Goal: Transaction & Acquisition: Obtain resource

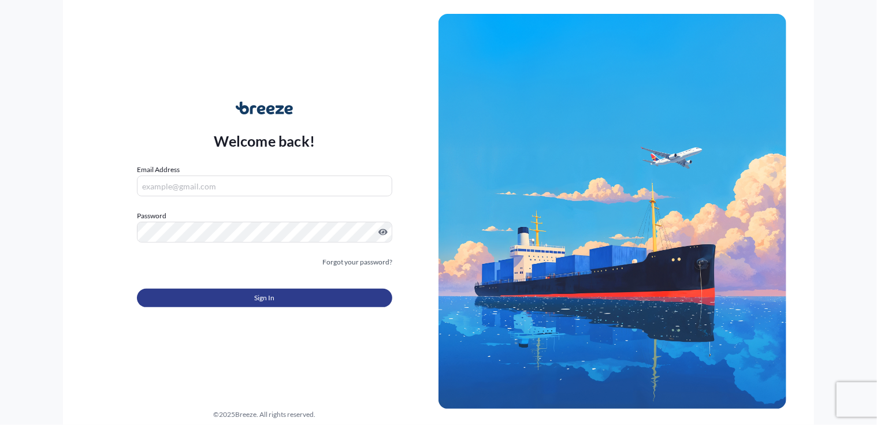
type input "[PERSON_NAME][EMAIL_ADDRESS][DOMAIN_NAME]"
click at [252, 300] on button "Sign In" at bounding box center [264, 298] width 255 height 18
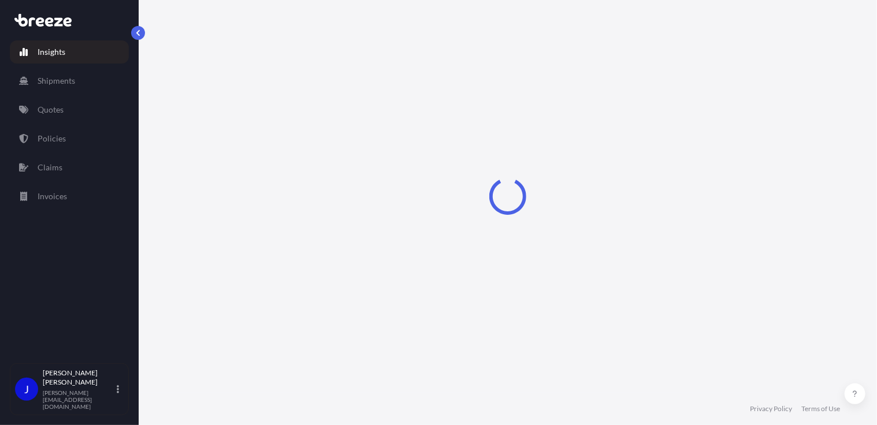
select select "2025"
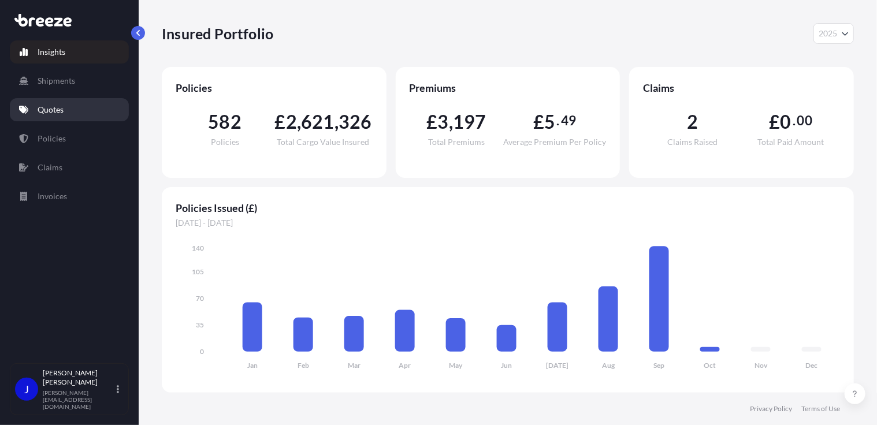
click at [58, 111] on p "Quotes" at bounding box center [51, 110] width 26 height 12
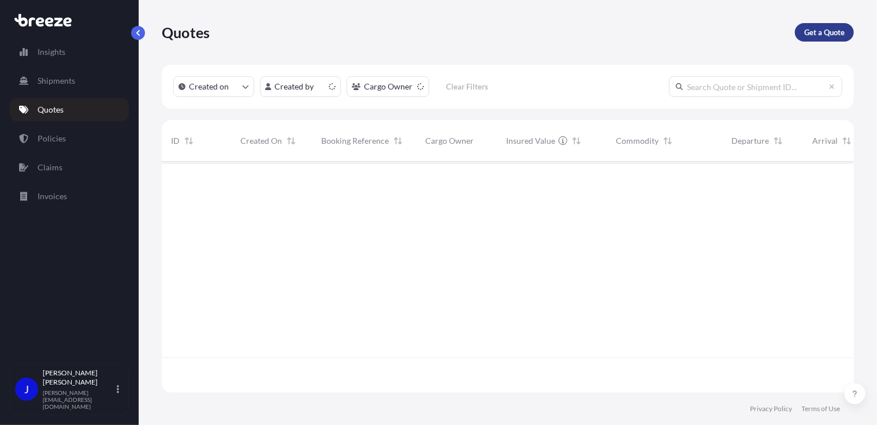
scroll to position [229, 683]
click at [816, 28] on p "Get a Quote" at bounding box center [824, 33] width 40 height 12
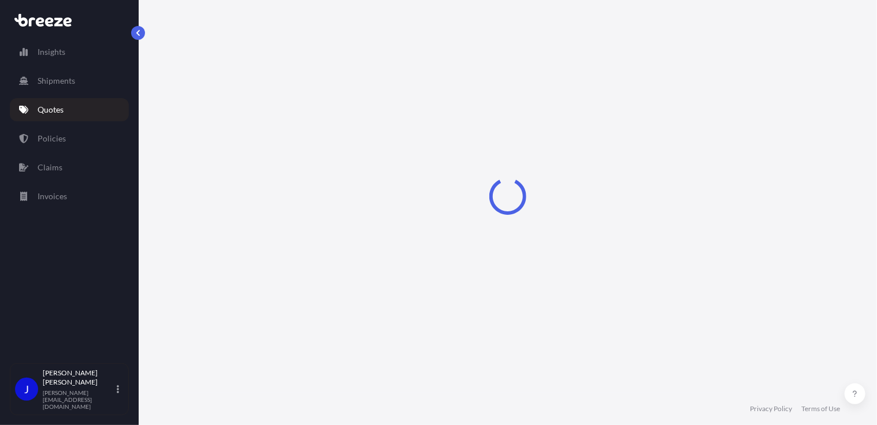
select select "Sea"
select select "1"
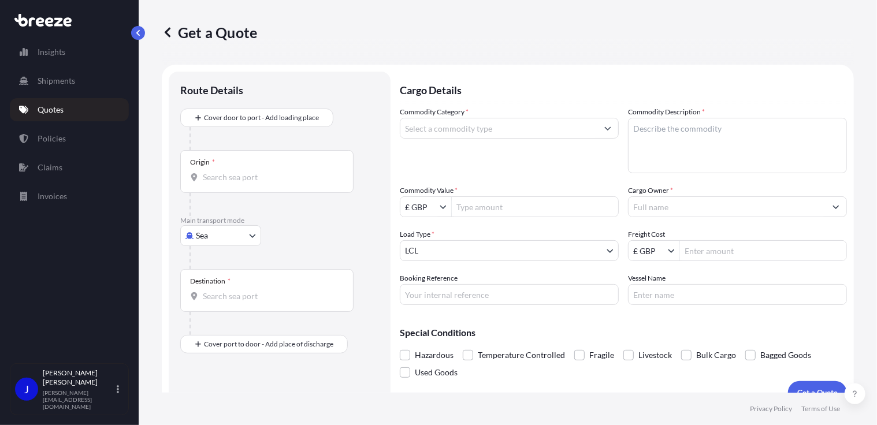
scroll to position [18, 0]
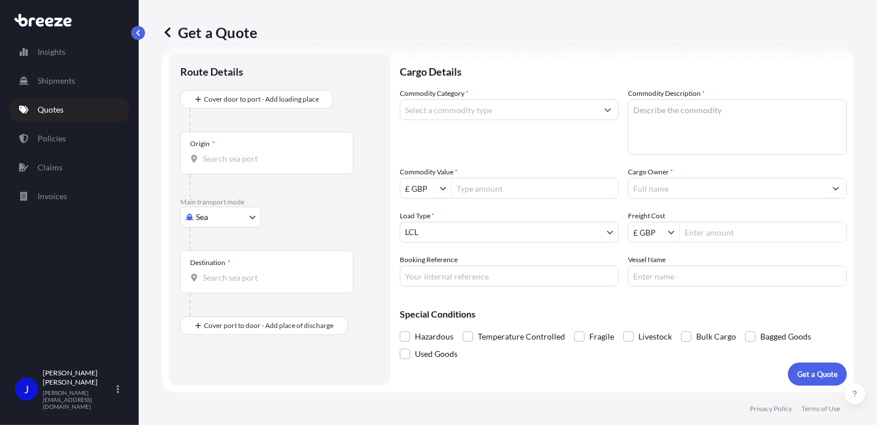
click at [235, 213] on body "Insights Shipments Quotes Policies Claims Invoices J [PERSON_NAME] [PERSON_NAME…" at bounding box center [438, 212] width 877 height 425
click at [226, 287] on div "Road" at bounding box center [221, 288] width 72 height 21
select select "Road"
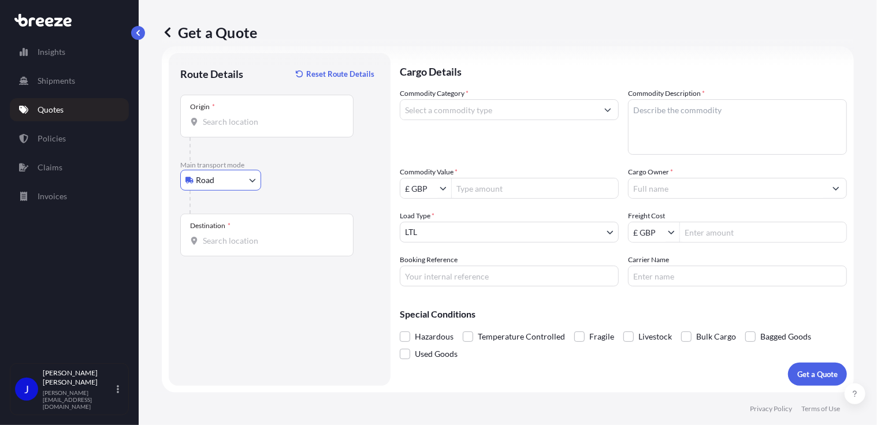
click at [238, 129] on div "Origin *" at bounding box center [266, 116] width 173 height 43
click at [238, 128] on input "Origin *" at bounding box center [271, 122] width 136 height 12
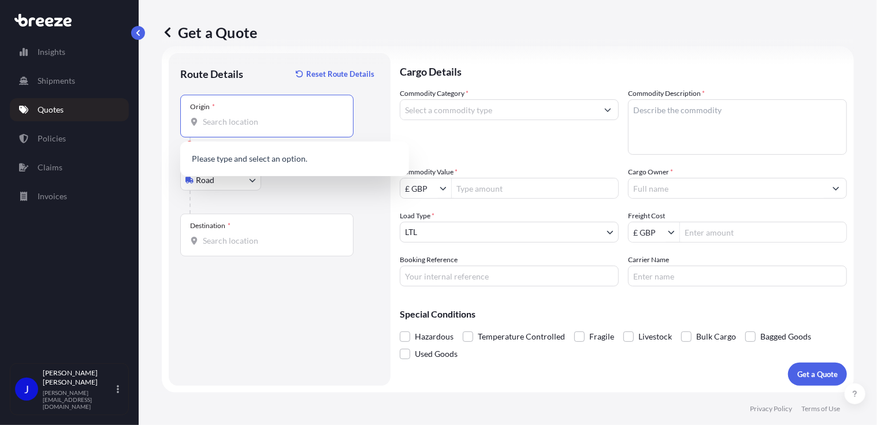
click at [232, 124] on input "Origin * Please select an origin" at bounding box center [271, 122] width 136 height 12
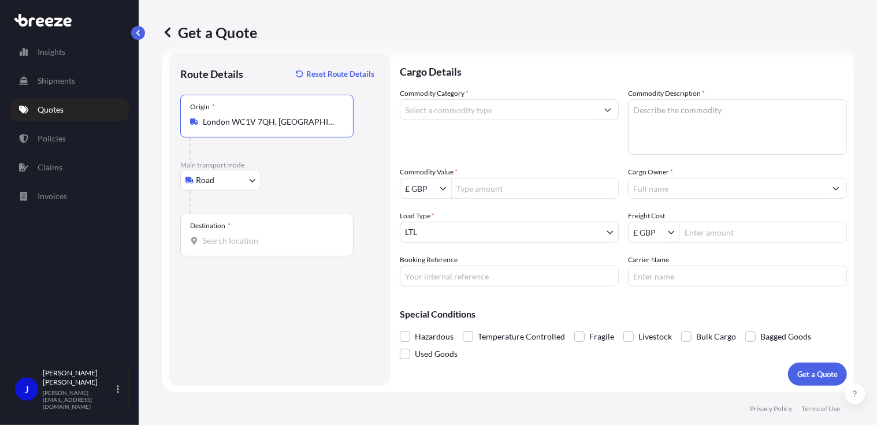
type input "London WC1V 7QH, [GEOGRAPHIC_DATA]"
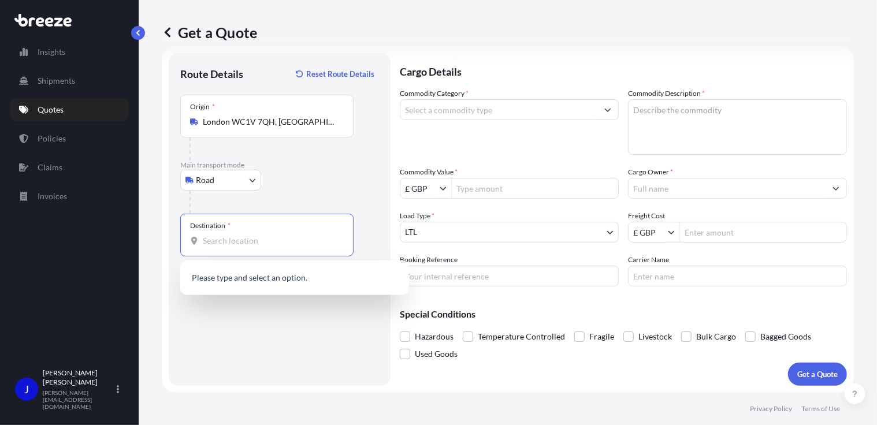
click at [237, 240] on input "Destination *" at bounding box center [271, 241] width 136 height 12
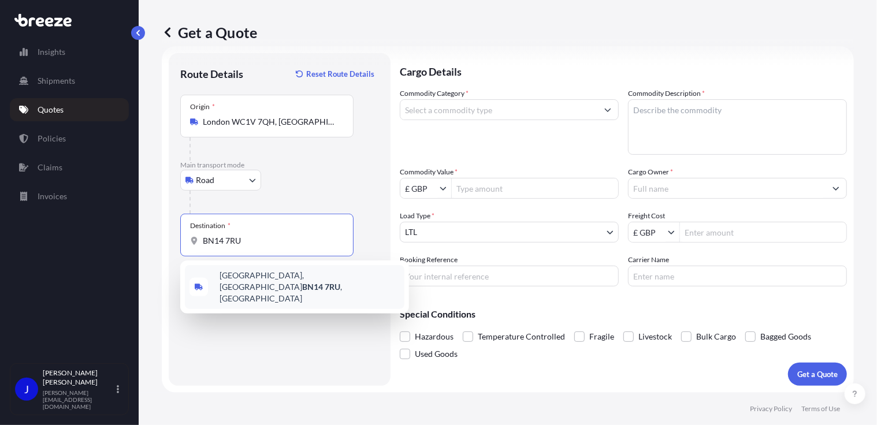
click at [237, 277] on span "[STREET_ADDRESS]" at bounding box center [310, 287] width 180 height 35
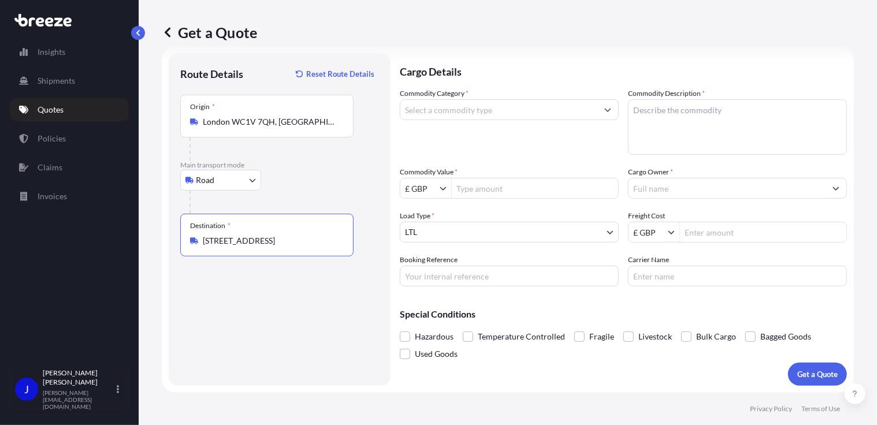
type input "[STREET_ADDRESS]"
click at [430, 110] on input "Commodity Category *" at bounding box center [498, 109] width 197 height 21
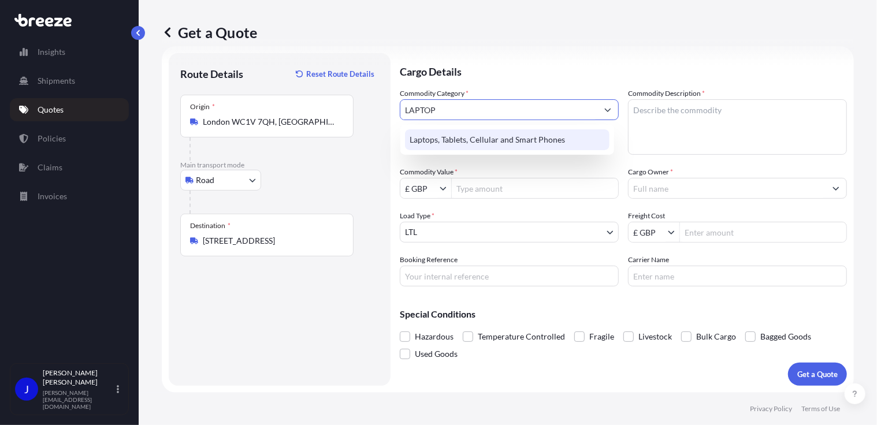
click at [458, 140] on div "Laptops, Tablets, Cellular and Smart Phones" at bounding box center [507, 139] width 205 height 21
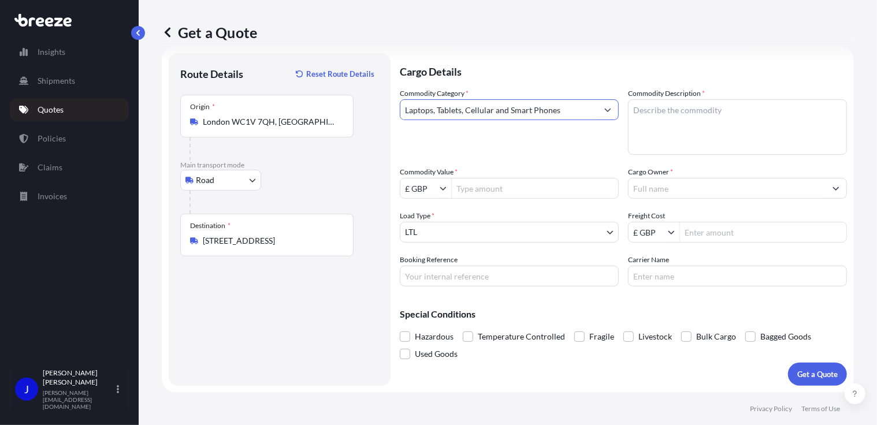
type input "Laptops, Tablets, Cellular and Smart Phones"
click at [652, 108] on textarea "Commodity Description *" at bounding box center [737, 126] width 219 height 55
type textarea "LAPTOP DELL"
click at [520, 188] on input "Commodity Value *" at bounding box center [535, 188] width 166 height 21
click at [513, 187] on input "1,200" at bounding box center [535, 188] width 166 height 21
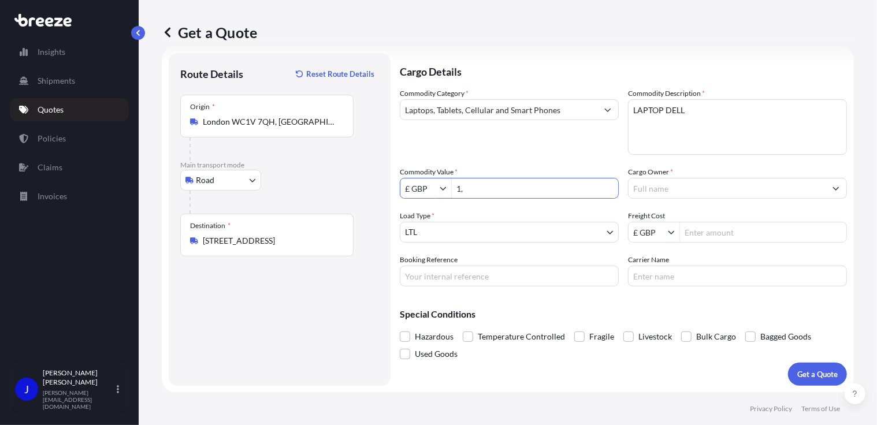
type input "1"
type input "1,200"
click at [519, 143] on div "Commodity Category * Laptops, Tablets, Cellular and Smart Phones" at bounding box center [509, 121] width 219 height 67
click at [679, 185] on input "Cargo Owner *" at bounding box center [727, 188] width 197 height 21
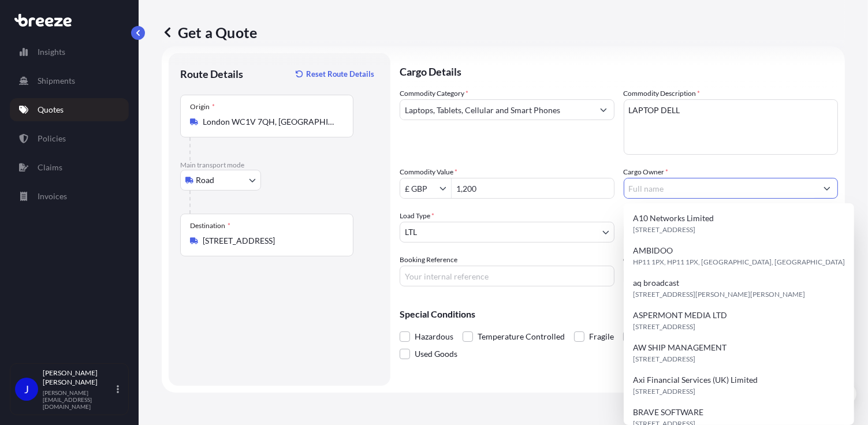
type input "Y"
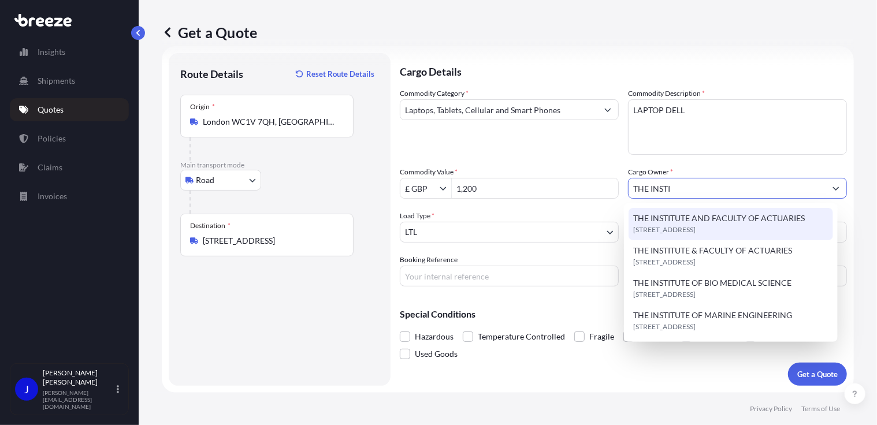
click at [682, 219] on span "THE INSTITUTE AND FACULTY OF ACTUARIES" at bounding box center [719, 219] width 172 height 12
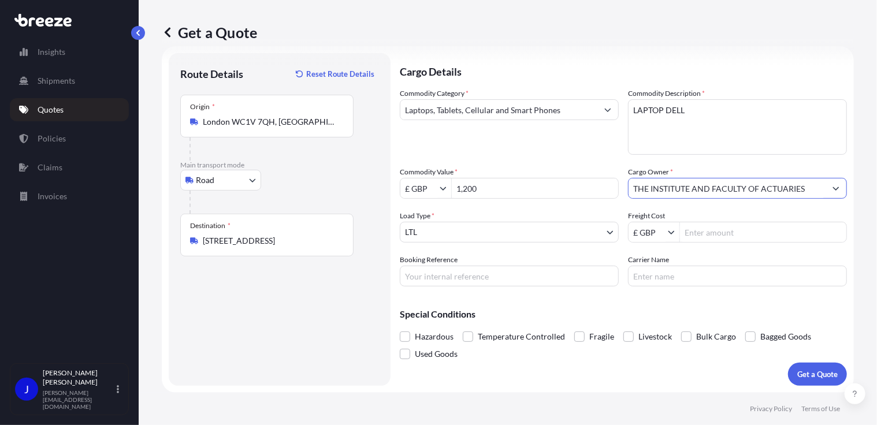
type input "THE INSTITUTE AND FACULTY OF ACTUARIES"
click at [705, 237] on input "Freight Cost" at bounding box center [763, 232] width 166 height 21
type input "33.75"
paste input "2222300"
type input "2222300"
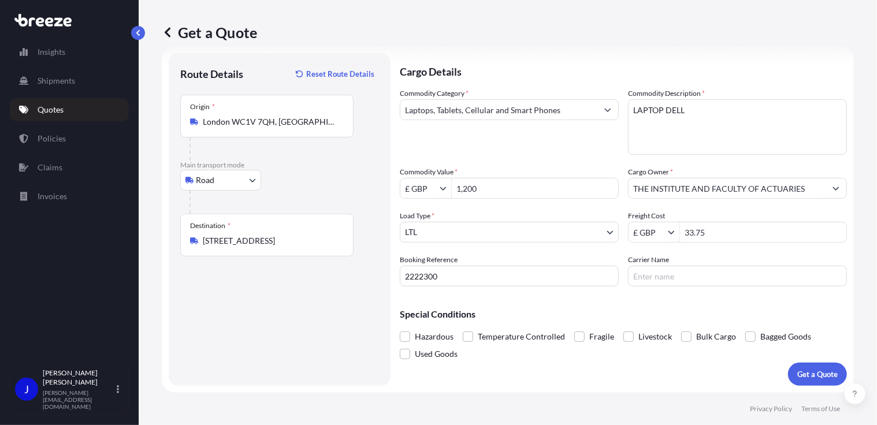
click at [542, 251] on div "Commodity Category * Laptops, Tablets, Cellular and Smart Phones Commodity Desc…" at bounding box center [623, 187] width 447 height 199
click at [463, 144] on div "Commodity Category * Laptops, Tablets, Cellular and Smart Phones" at bounding box center [509, 121] width 219 height 67
click at [827, 374] on p "Get a Quote" at bounding box center [817, 375] width 40 height 12
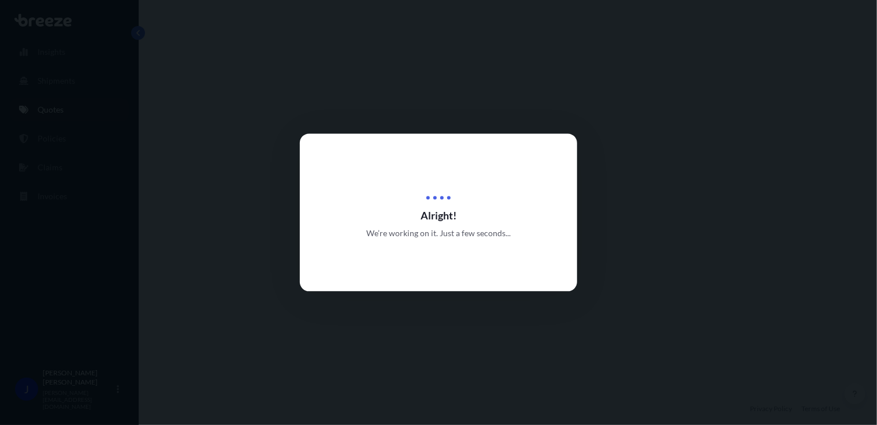
select select "Road"
select select "1"
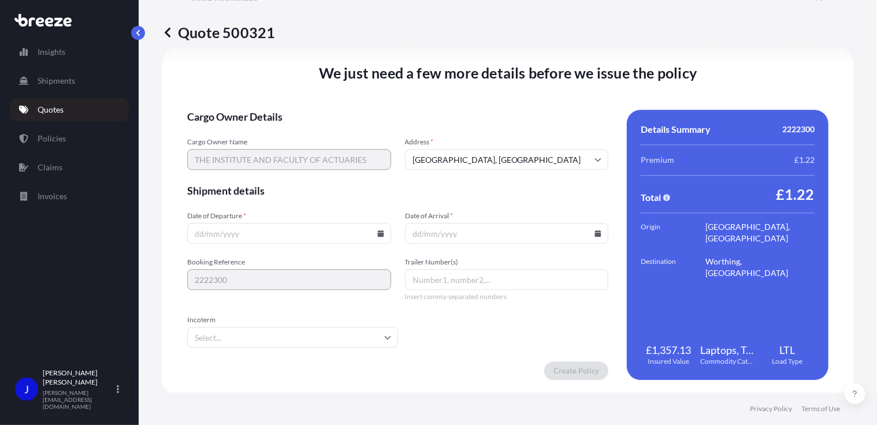
scroll to position [1440, 0]
click at [379, 233] on icon at bounding box center [380, 232] width 6 height 7
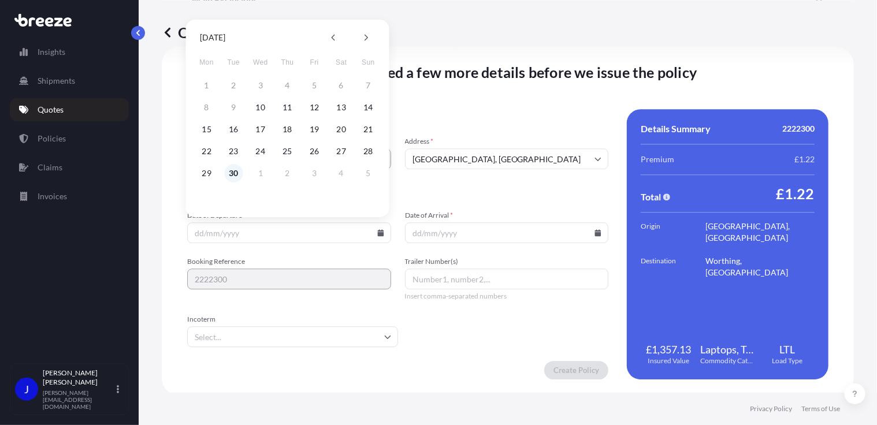
click at [235, 170] on button "30" at bounding box center [233, 173] width 18 height 18
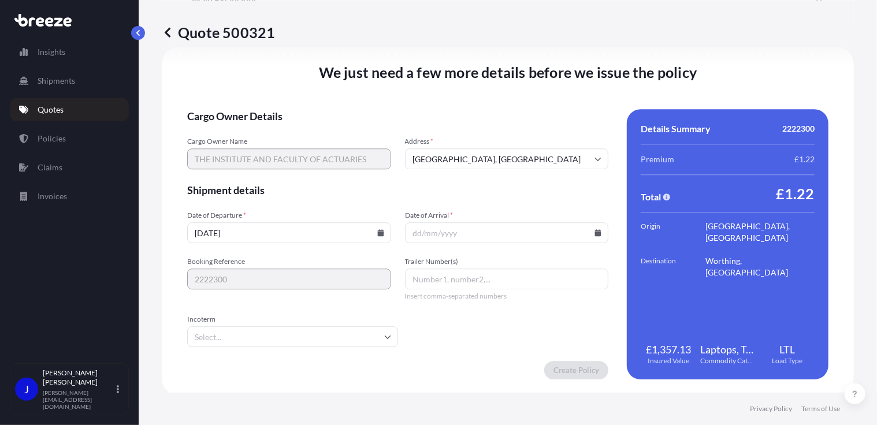
type input "[DATE]"
click at [595, 233] on icon at bounding box center [598, 232] width 6 height 7
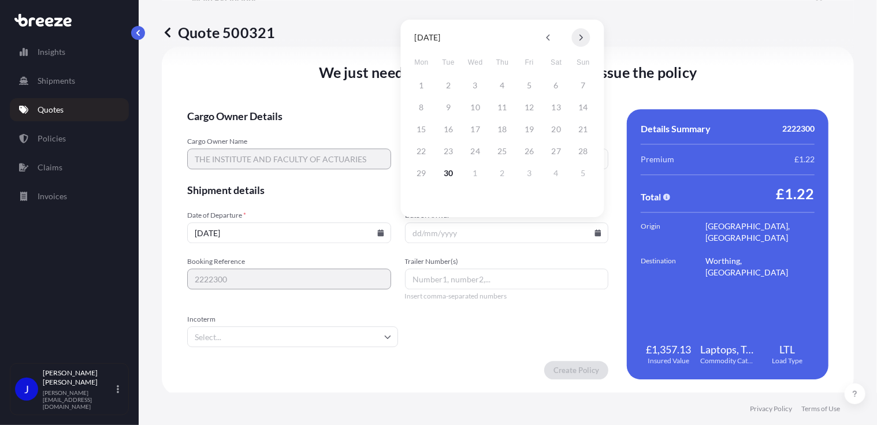
click at [583, 37] on button at bounding box center [581, 37] width 18 height 18
click at [478, 87] on button "1" at bounding box center [475, 85] width 18 height 18
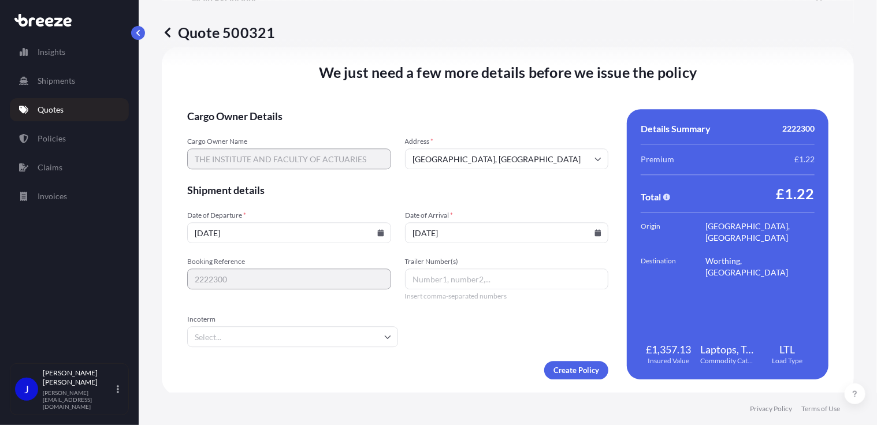
type input "[DATE]"
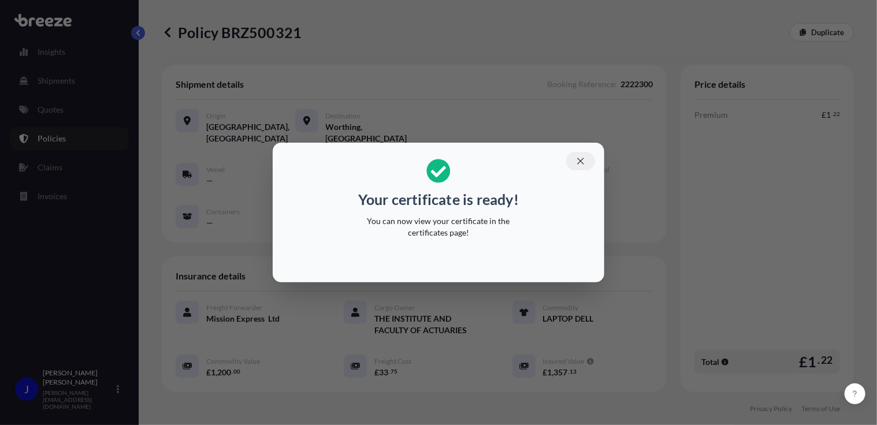
click at [576, 161] on icon "button" at bounding box center [580, 161] width 10 height 10
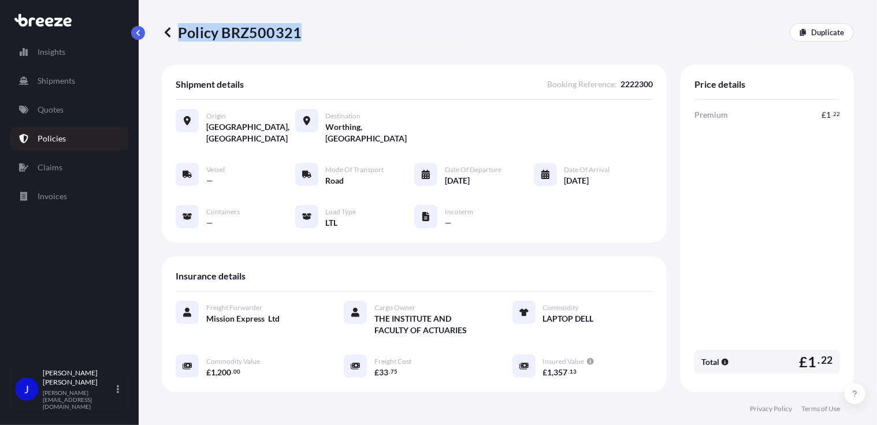
drag, startPoint x: 180, startPoint y: 31, endPoint x: 299, endPoint y: 29, distance: 119.0
click at [299, 29] on p "Policy BRZ500321" at bounding box center [232, 32] width 140 height 18
drag, startPoint x: 298, startPoint y: 29, endPoint x: 290, endPoint y: 28, distance: 8.3
copy p "Policy BRZ500321"
click at [58, 107] on p "Quotes" at bounding box center [51, 110] width 26 height 12
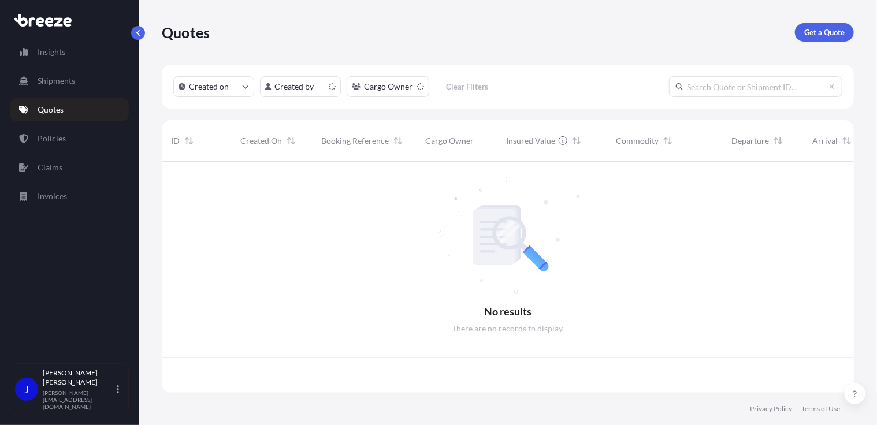
scroll to position [229, 683]
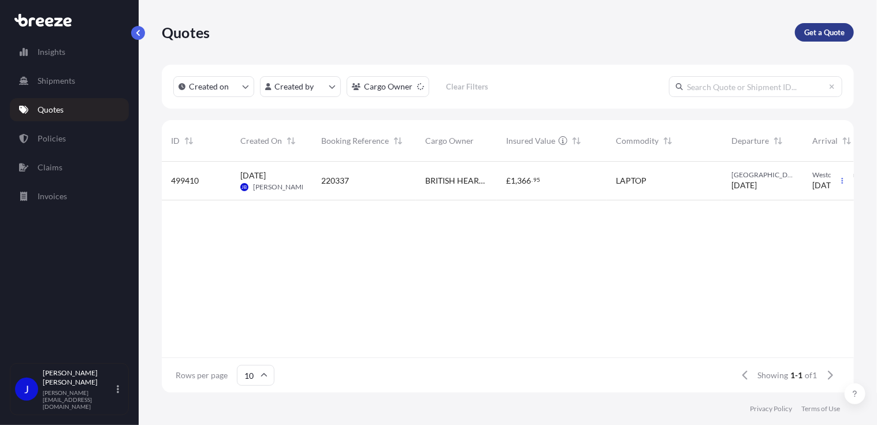
click at [806, 33] on p "Get a Quote" at bounding box center [824, 33] width 40 height 12
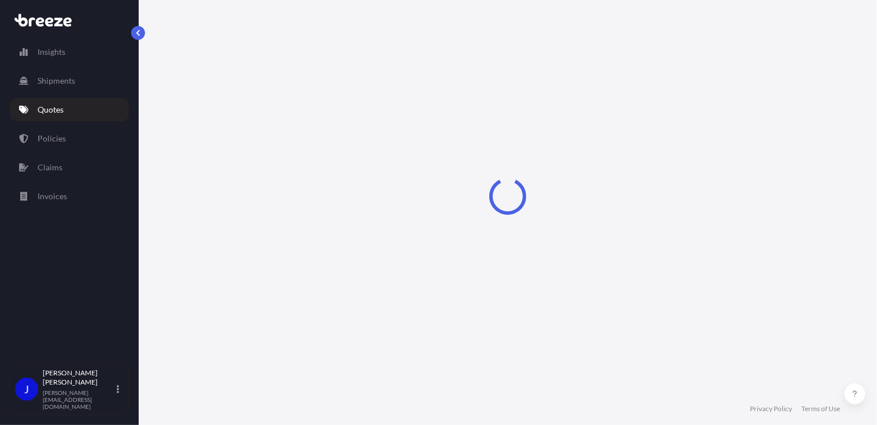
select select "Sea"
select select "1"
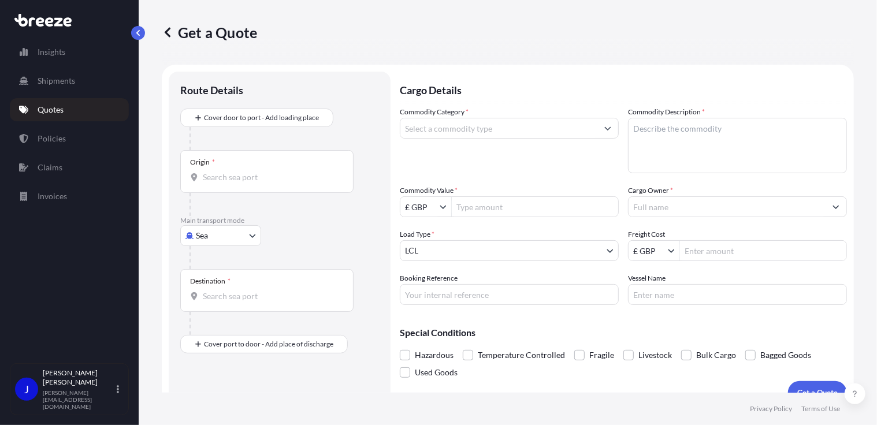
scroll to position [18, 0]
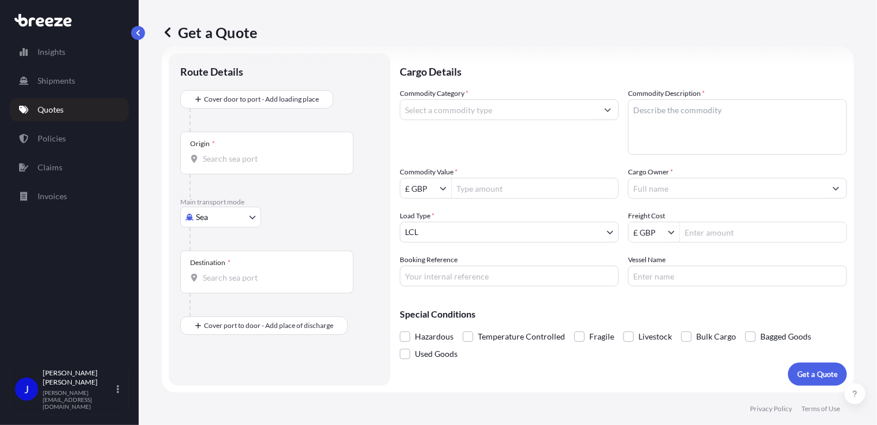
click at [233, 214] on body "Insights Shipments Quotes Policies Claims Invoices J [PERSON_NAME] [PERSON_NAME…" at bounding box center [438, 212] width 877 height 425
click at [225, 285] on div "Road" at bounding box center [221, 288] width 72 height 21
select select "Road"
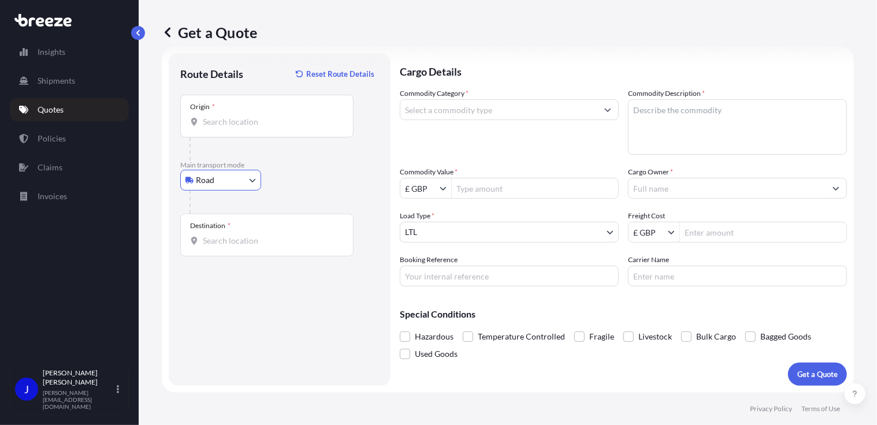
drag, startPoint x: 243, startPoint y: 121, endPoint x: 239, endPoint y: 127, distance: 7.1
click at [243, 121] on input "Origin *" at bounding box center [271, 122] width 136 height 12
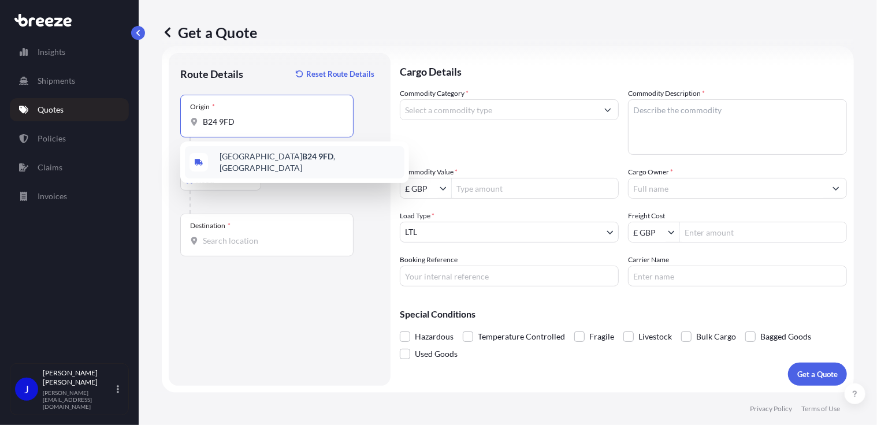
click at [243, 163] on span "[STREET_ADDRESS]" at bounding box center [310, 162] width 180 height 23
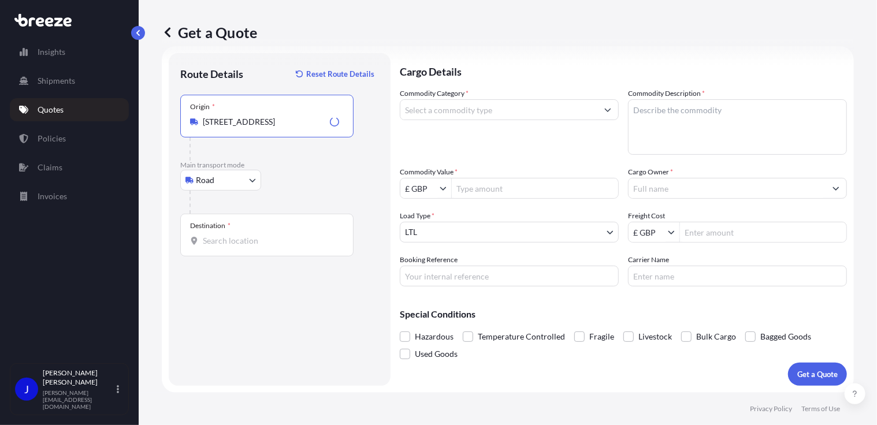
type input "[STREET_ADDRESS]"
click at [228, 245] on input "Destination *" at bounding box center [271, 241] width 136 height 12
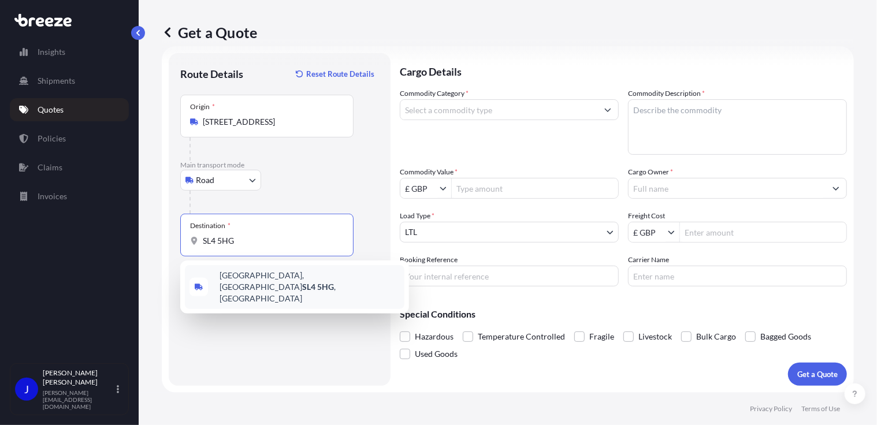
click at [256, 274] on span "[STREET_ADDRESS]" at bounding box center [310, 287] width 180 height 35
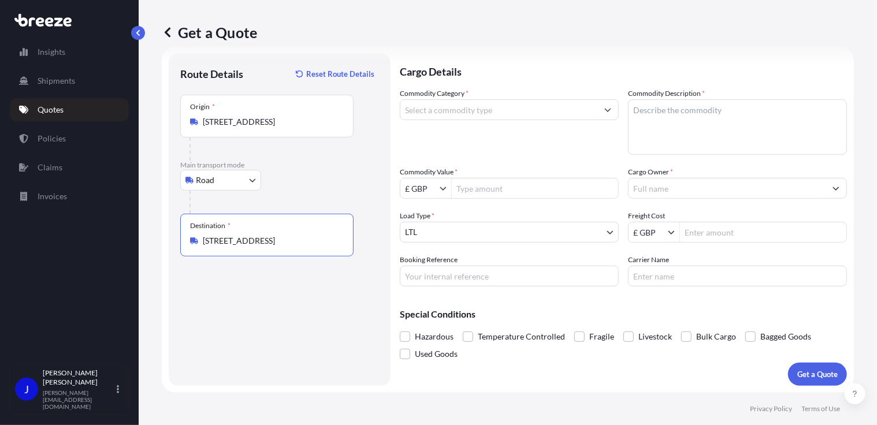
type input "[STREET_ADDRESS]"
click at [441, 117] on input "Commodity Category *" at bounding box center [498, 109] width 197 height 21
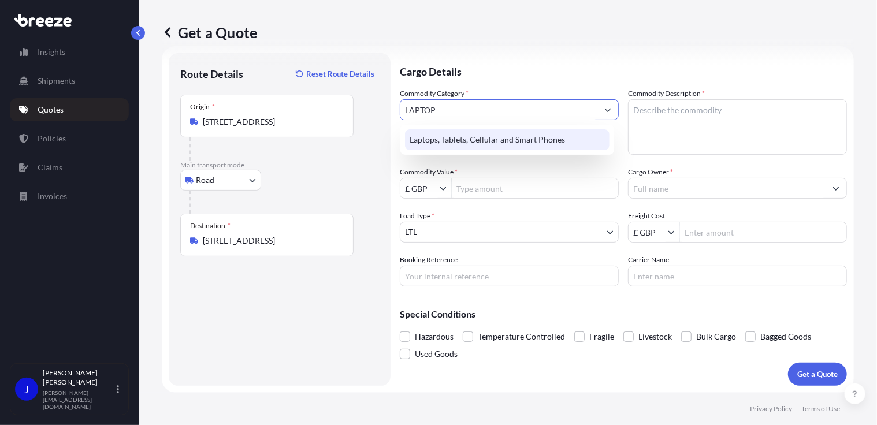
click at [469, 139] on div "Laptops, Tablets, Cellular and Smart Phones" at bounding box center [507, 139] width 205 height 21
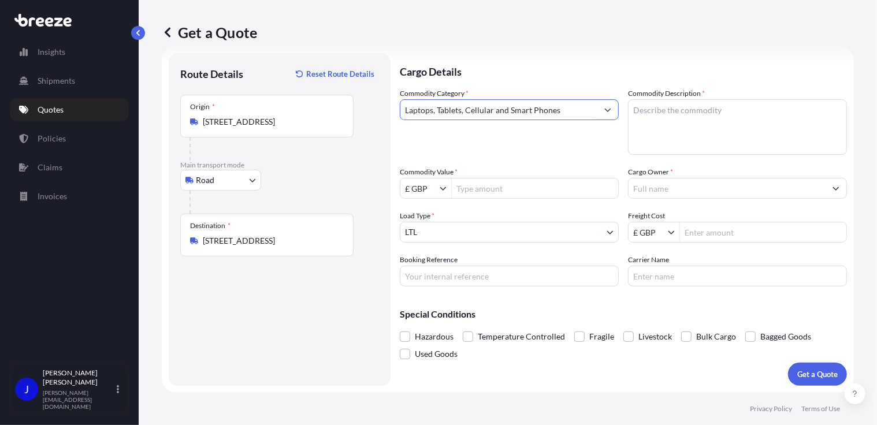
type input "Laptops, Tablets, Cellular and Smart Phones"
paste textarea "MacBook air"
type textarea "MacBook air"
click at [517, 189] on input "Commodity Value *" at bounding box center [535, 188] width 166 height 21
type input "1,200"
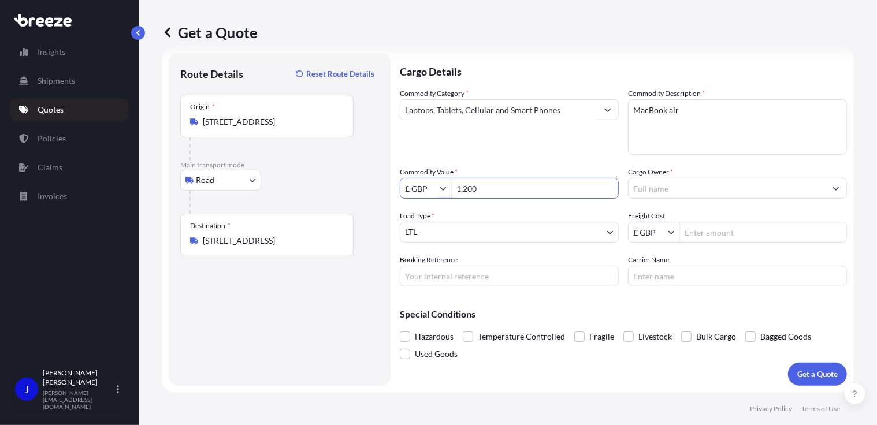
click at [653, 191] on input "Cargo Owner *" at bounding box center [727, 188] width 197 height 21
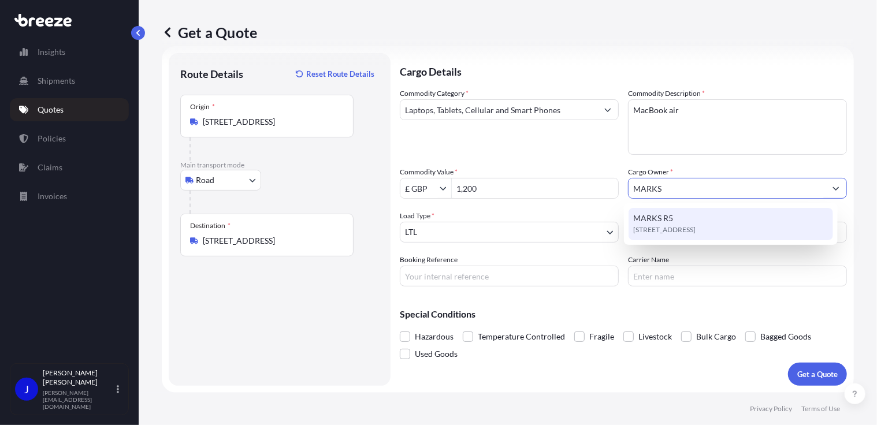
click at [652, 226] on span "[STREET_ADDRESS]" at bounding box center [664, 230] width 62 height 12
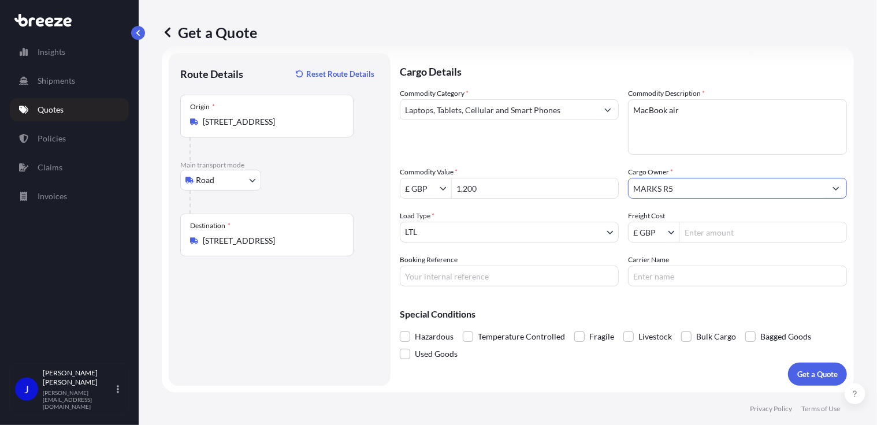
type input "MARKS R5"
paste input "2222287"
type input "2222287"
click at [699, 226] on input "Freight Cost" at bounding box center [763, 232] width 166 height 21
type input "31.96"
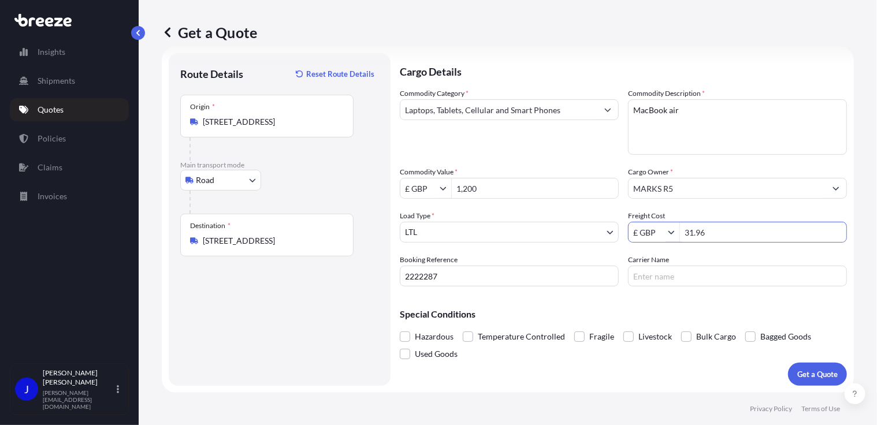
drag, startPoint x: 677, startPoint y: 304, endPoint x: 683, endPoint y: 308, distance: 7.2
click at [678, 305] on div "Special Conditions Hazardous Temperature Controlled Fragile Livestock Bulk Carg…" at bounding box center [623, 329] width 447 height 67
click at [819, 378] on p "Get a Quote" at bounding box center [817, 375] width 40 height 12
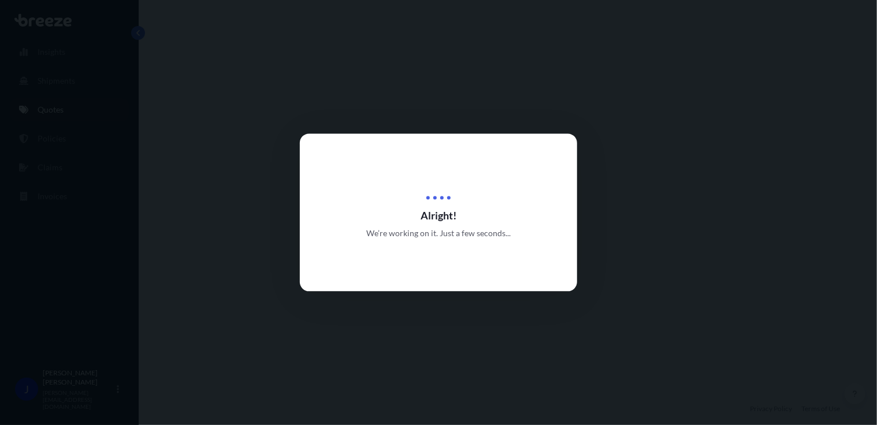
select select "Road"
select select "1"
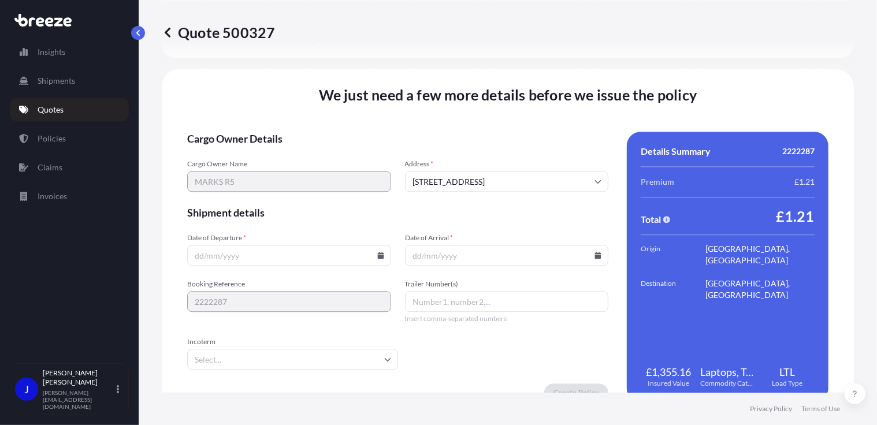
scroll to position [1440, 0]
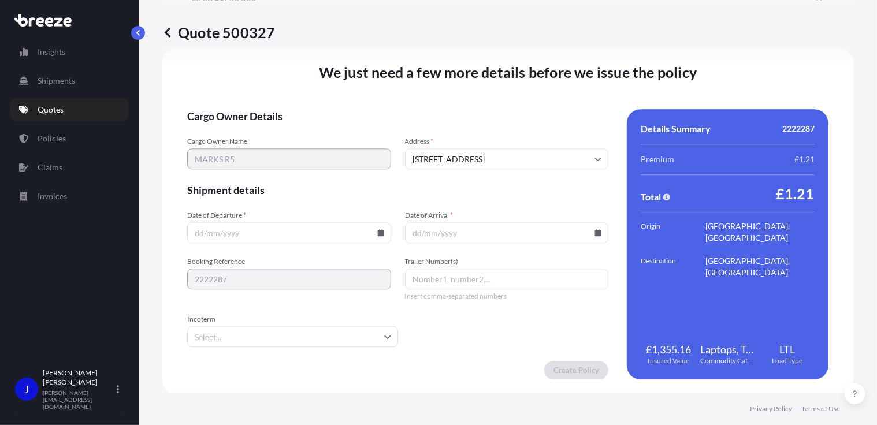
click at [380, 229] on icon at bounding box center [380, 232] width 7 height 7
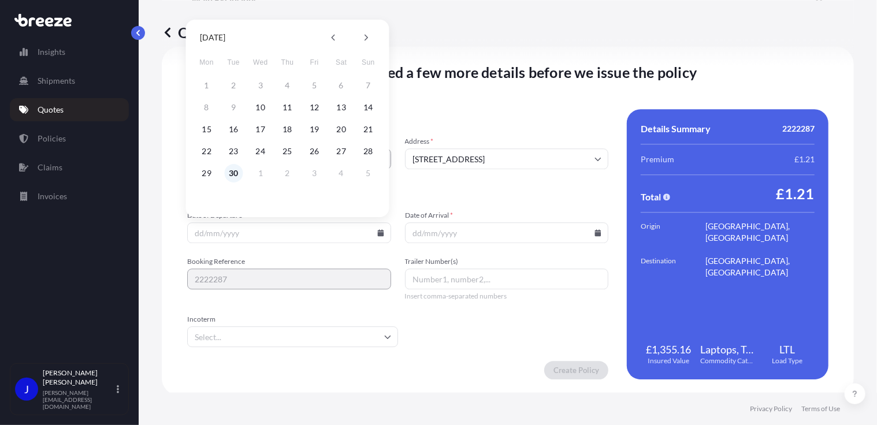
click at [232, 169] on button "30" at bounding box center [233, 173] width 18 height 18
type input "[DATE]"
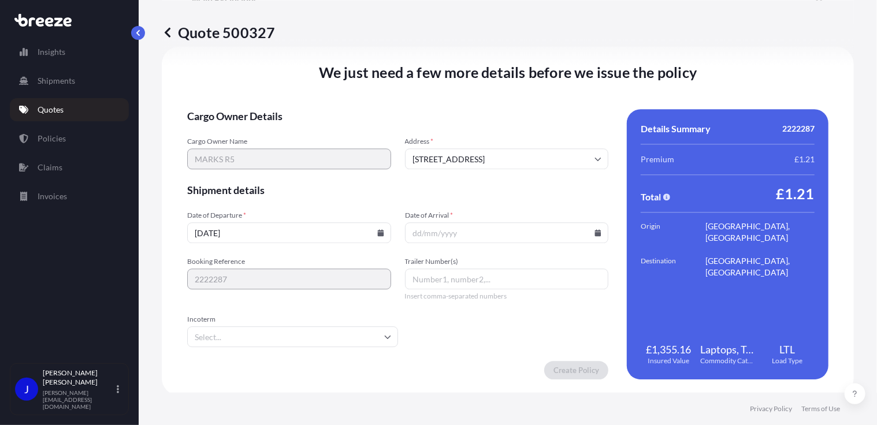
click at [593, 236] on input "Date of Arrival *" at bounding box center [507, 232] width 204 height 21
click at [590, 225] on input "Date of Arrival *" at bounding box center [507, 232] width 204 height 21
click at [592, 226] on input "Date of Arrival *" at bounding box center [507, 232] width 204 height 21
click at [595, 230] on icon at bounding box center [598, 232] width 6 height 7
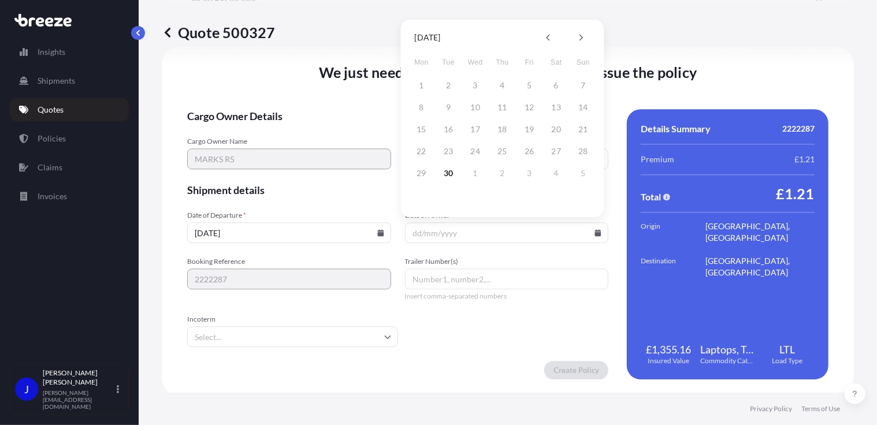
drag, startPoint x: 583, startPoint y: 36, endPoint x: 557, endPoint y: 49, distance: 28.9
click at [583, 36] on button at bounding box center [581, 37] width 18 height 18
click at [476, 86] on button "1" at bounding box center [475, 85] width 18 height 18
type input "[DATE]"
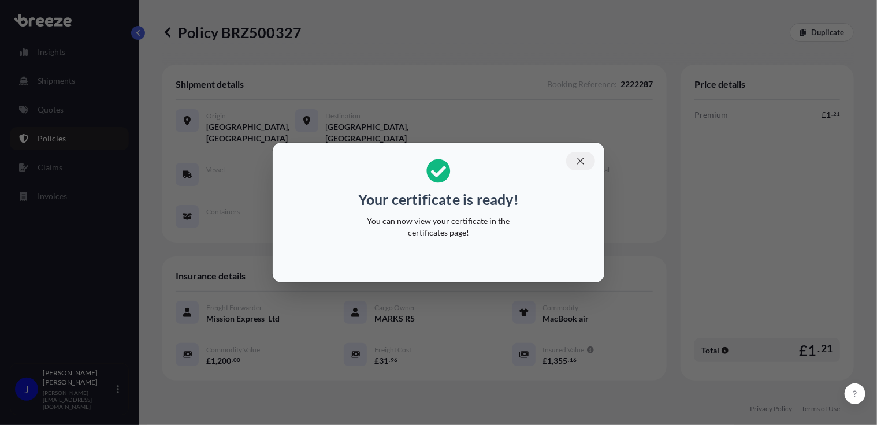
click at [580, 163] on icon "button" at bounding box center [580, 161] width 10 height 10
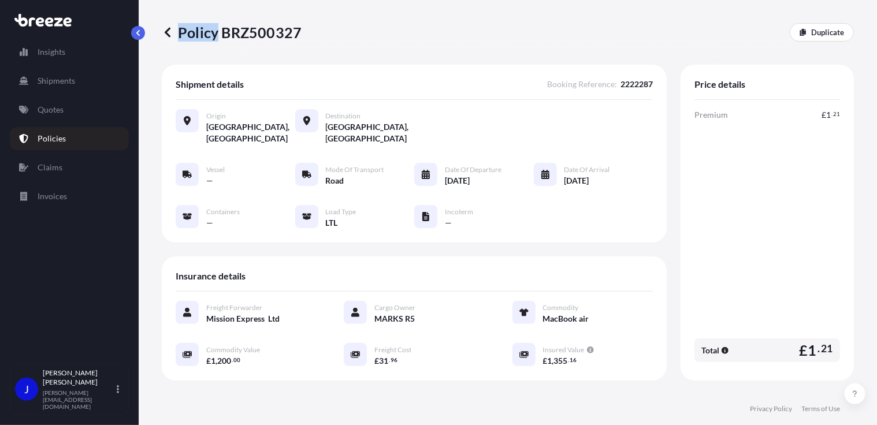
drag, startPoint x: 221, startPoint y: 29, endPoint x: 305, endPoint y: 36, distance: 84.6
click at [305, 36] on div "Policy BRZ500327 Duplicate" at bounding box center [508, 32] width 692 height 18
drag, startPoint x: 305, startPoint y: 36, endPoint x: 266, endPoint y: 43, distance: 39.3
click at [294, 41] on p "Policy BRZ500327" at bounding box center [232, 32] width 140 height 18
drag, startPoint x: 222, startPoint y: 34, endPoint x: 298, endPoint y: 36, distance: 76.3
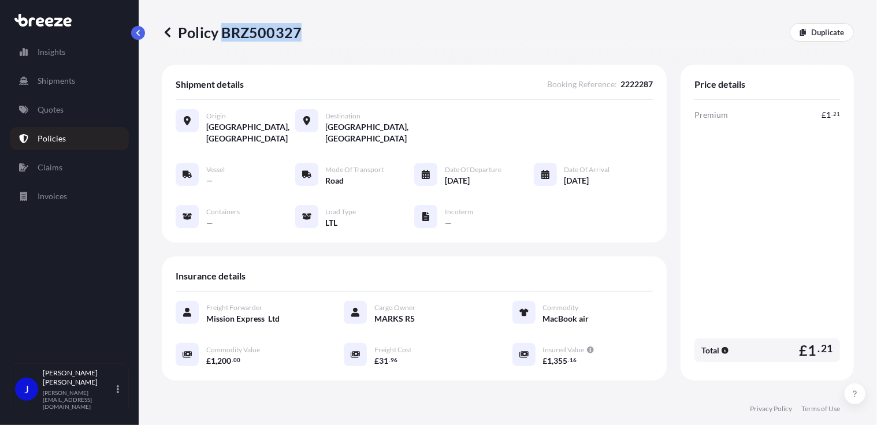
click at [298, 36] on p "Policy BRZ500327" at bounding box center [232, 32] width 140 height 18
drag, startPoint x: 298, startPoint y: 36, endPoint x: 291, endPoint y: 32, distance: 8.5
copy p "BRZ500327"
click at [72, 110] on link "Quotes" at bounding box center [69, 109] width 119 height 23
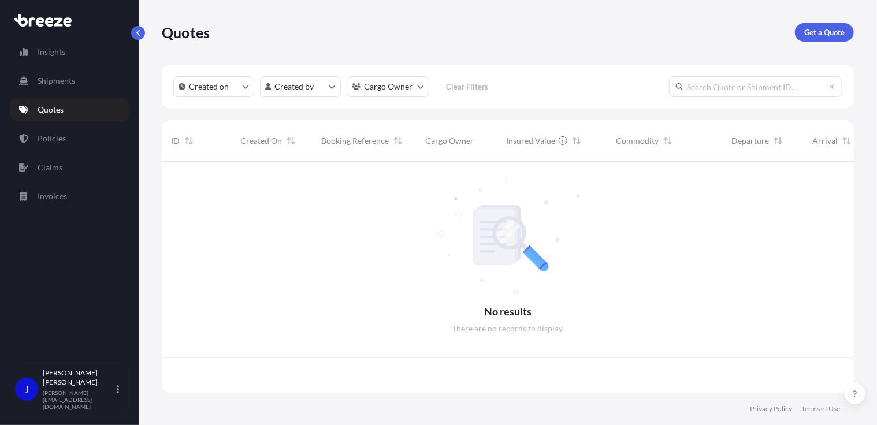
scroll to position [229, 683]
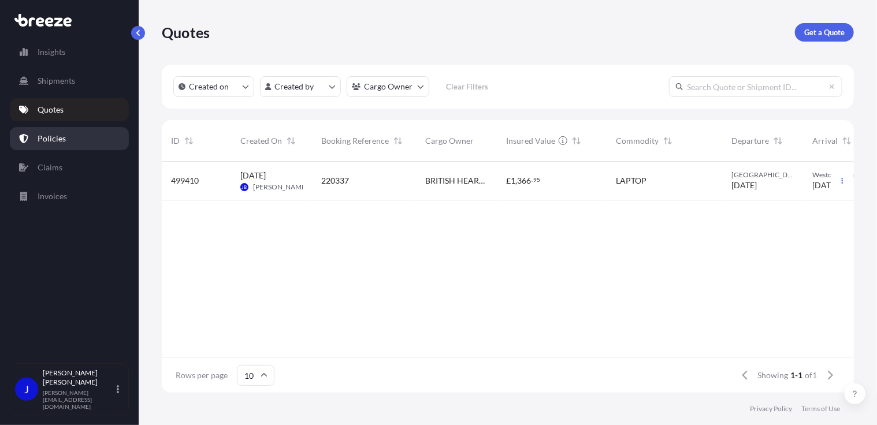
click at [58, 136] on p "Policies" at bounding box center [52, 139] width 28 height 12
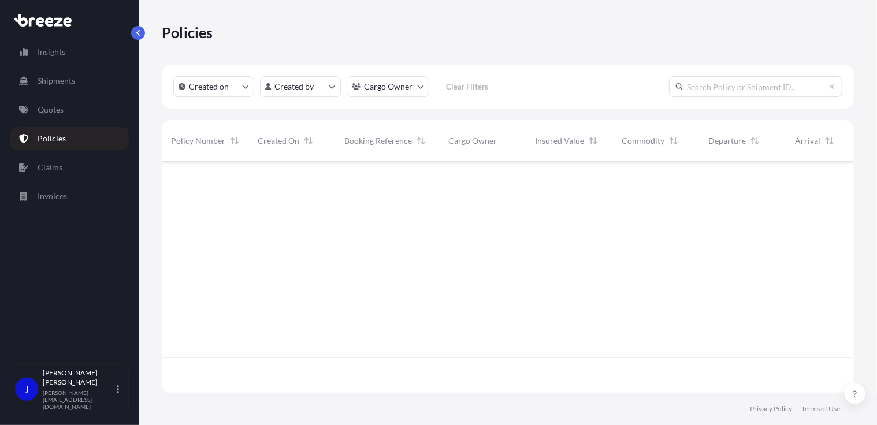
scroll to position [229, 683]
